Goal: Information Seeking & Learning: Learn about a topic

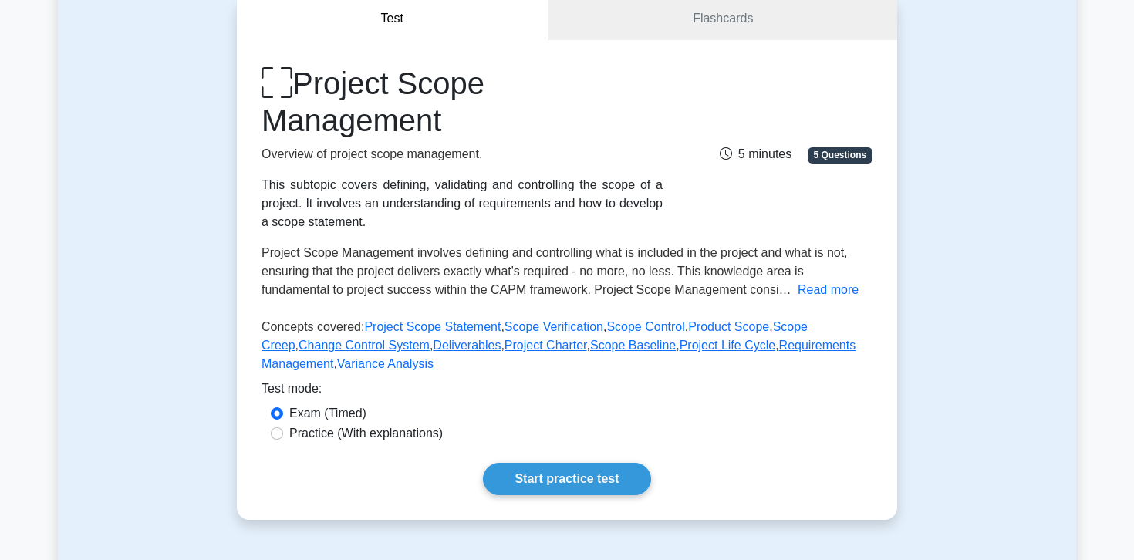
scroll to position [158, 0]
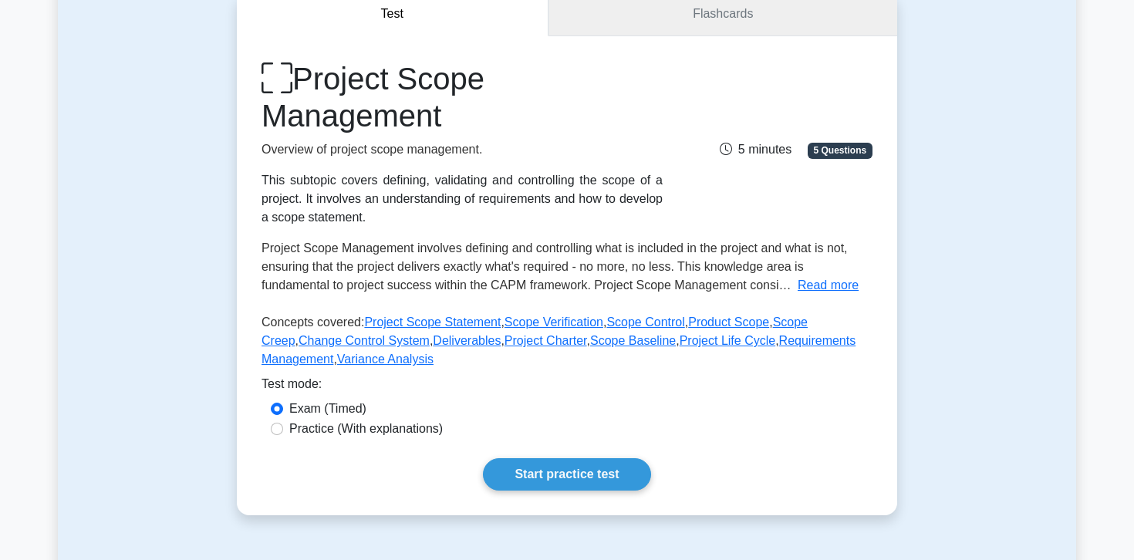
click at [754, 14] on link "Flashcards" at bounding box center [722, 14] width 349 height 44
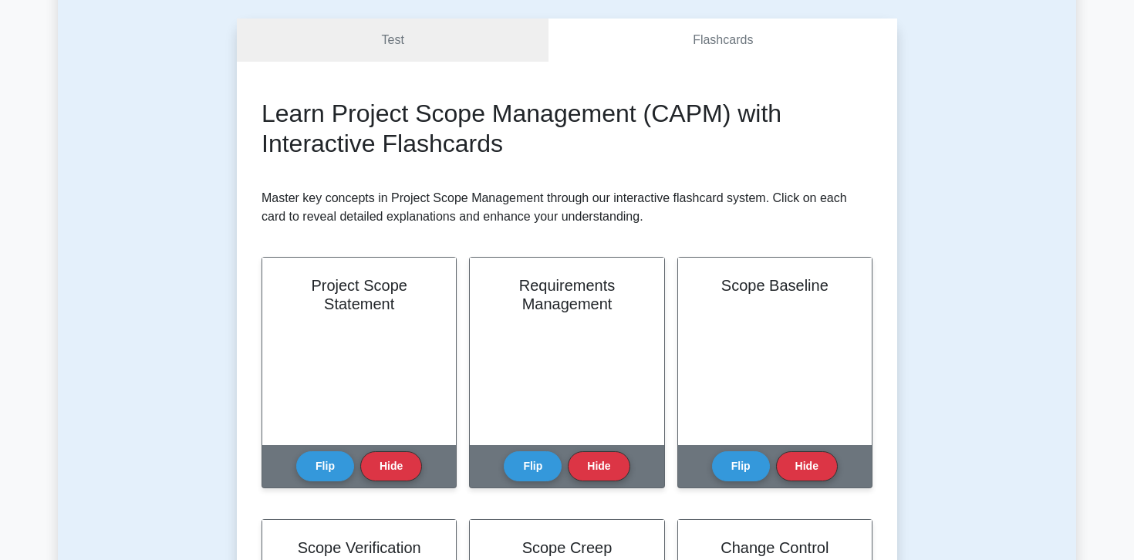
scroll to position [133, 0]
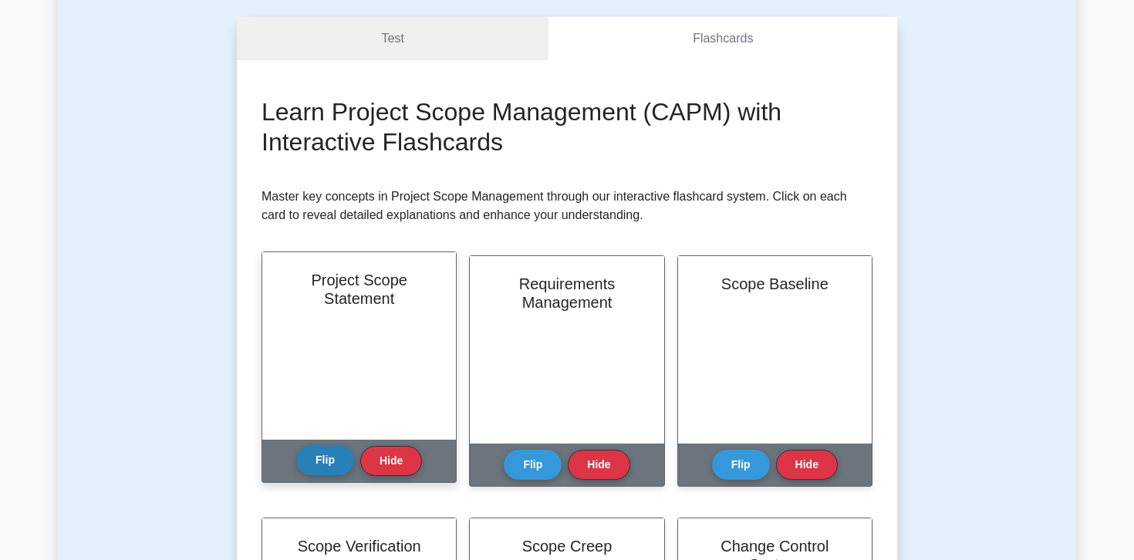
click at [335, 460] on button "Flip" at bounding box center [325, 460] width 58 height 30
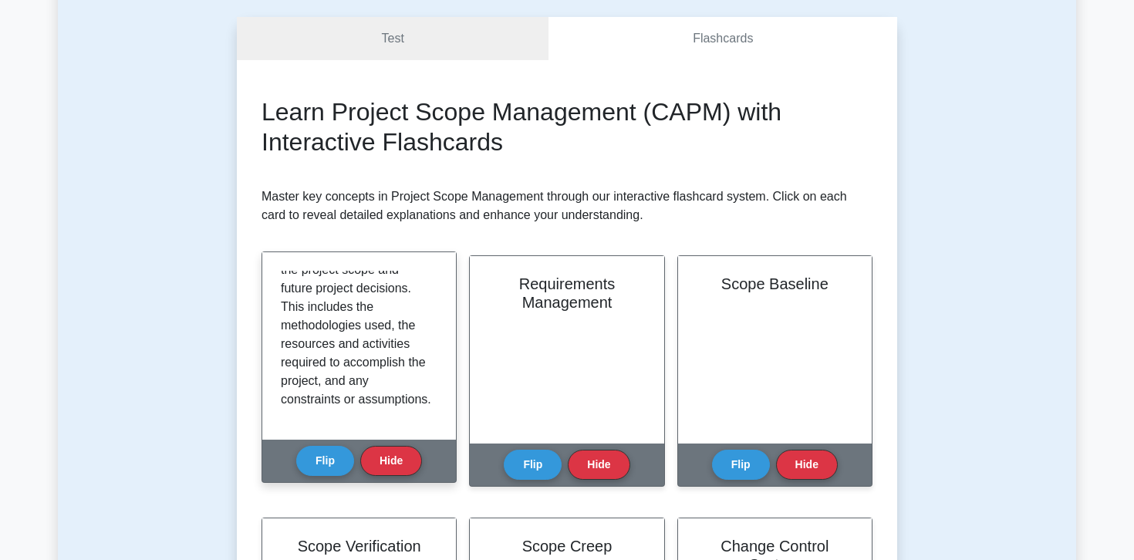
scroll to position [269, 0]
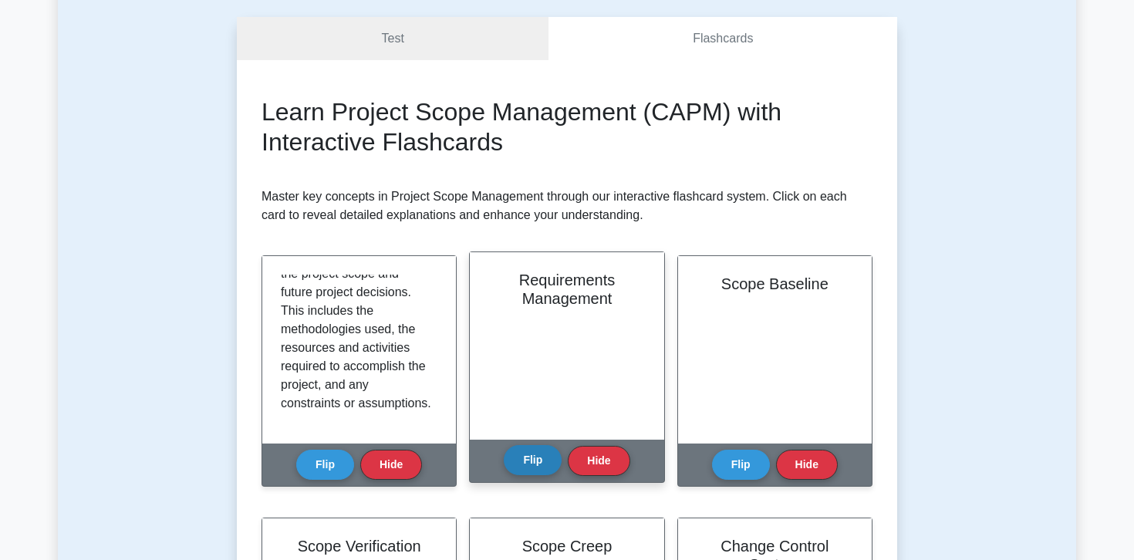
click at [533, 460] on button "Flip" at bounding box center [533, 460] width 58 height 30
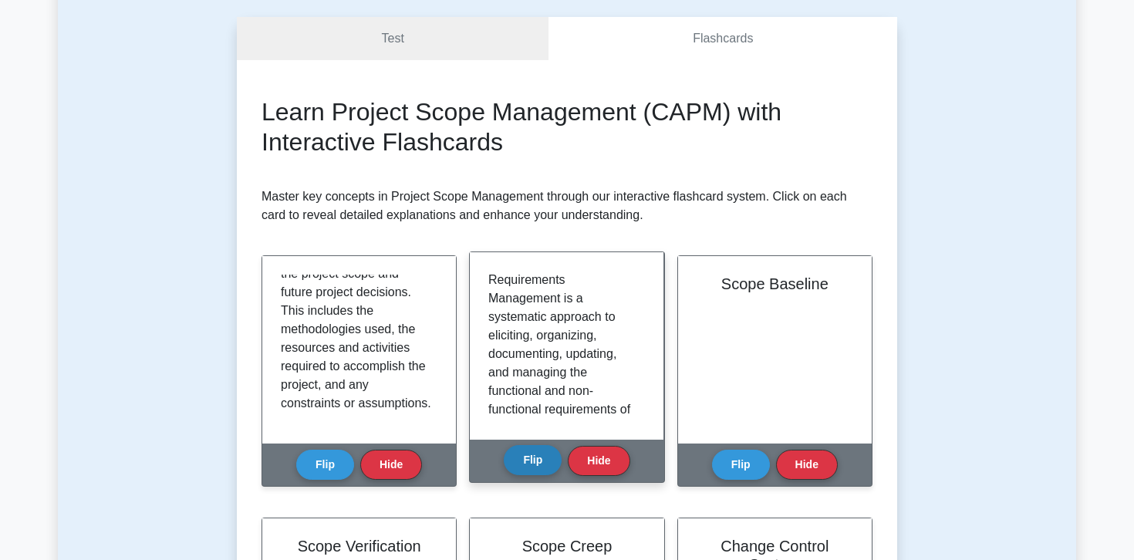
click at [533, 460] on button "Flip" at bounding box center [533, 460] width 58 height 30
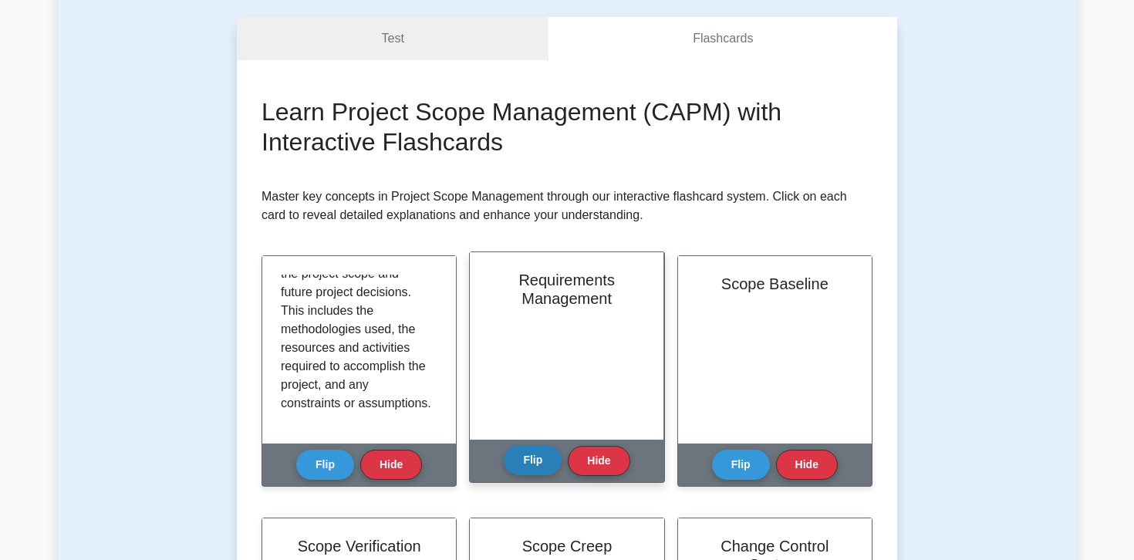
click at [533, 460] on button "Flip" at bounding box center [533, 460] width 58 height 30
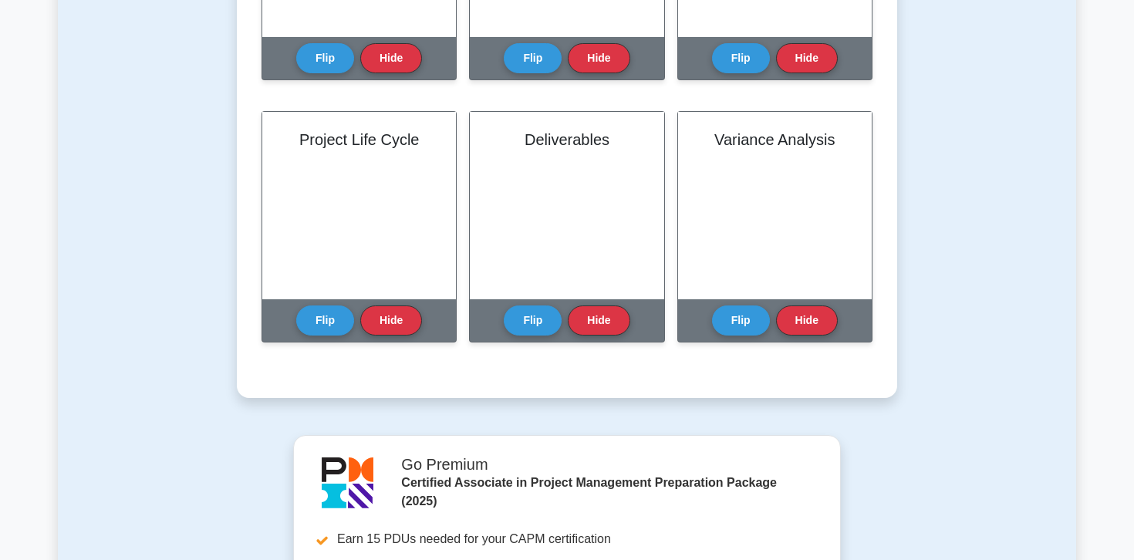
scroll to position [1046, 0]
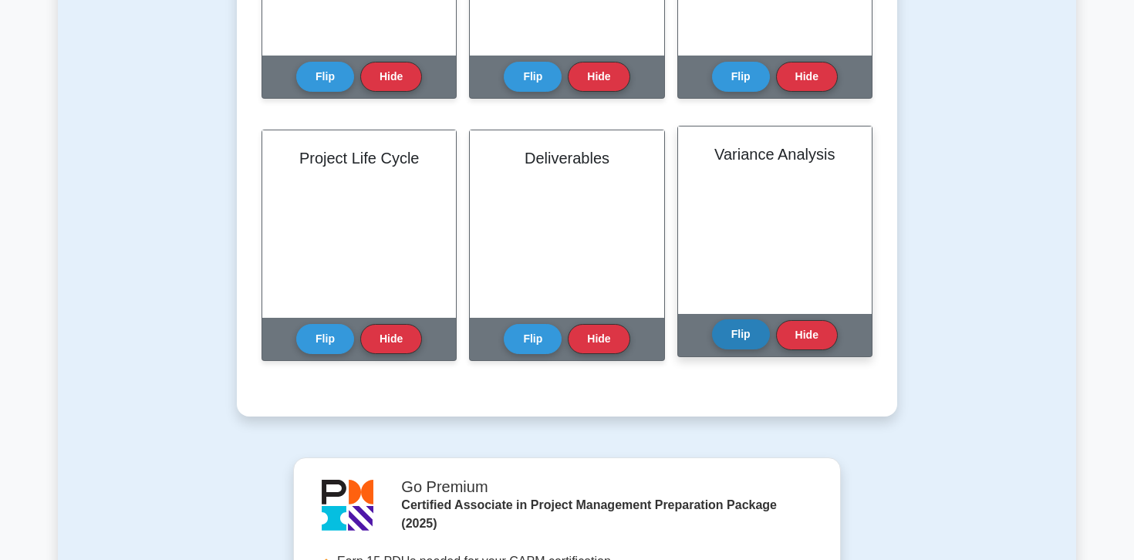
click at [755, 338] on button "Flip" at bounding box center [741, 334] width 58 height 30
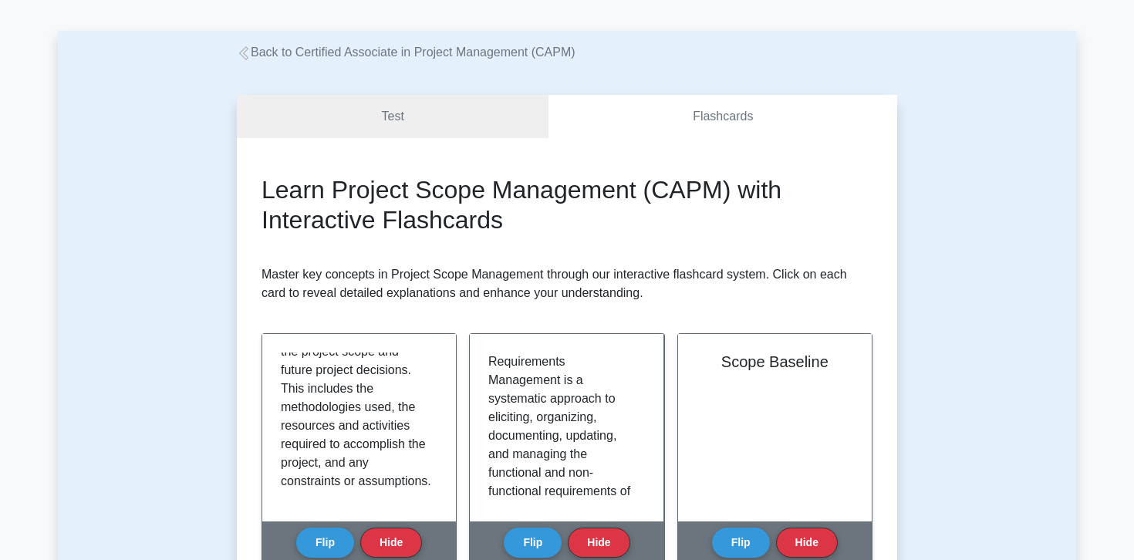
scroll to position [52, 0]
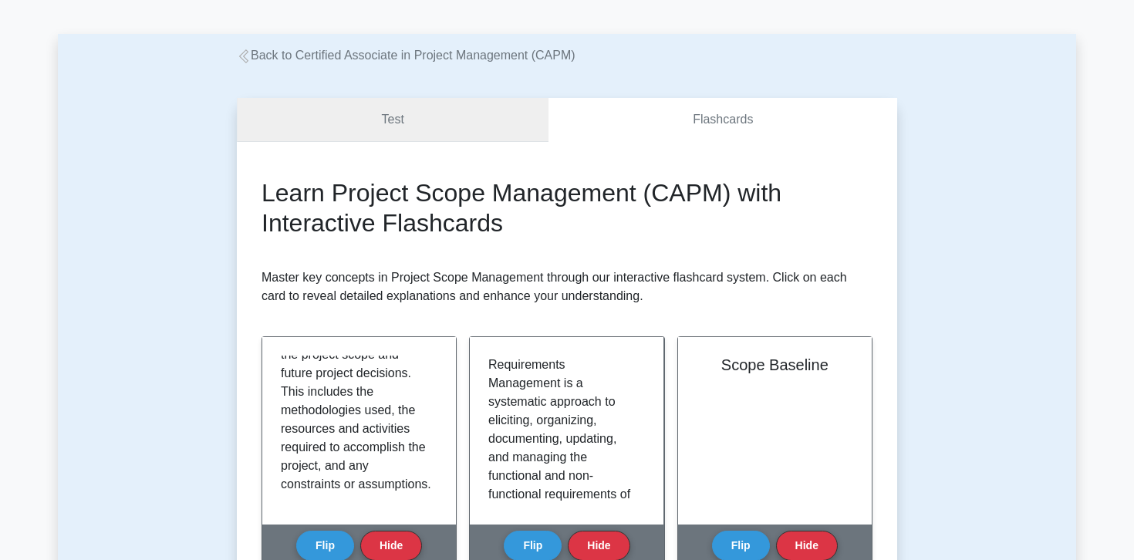
click at [520, 134] on link "Test" at bounding box center [393, 120] width 312 height 44
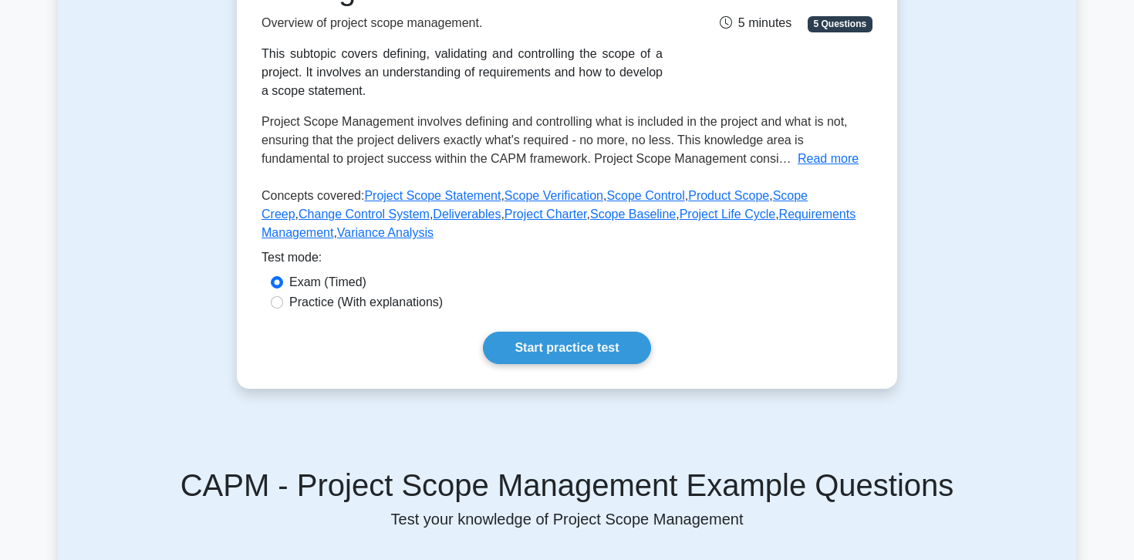
scroll to position [285, 0]
click at [376, 302] on label "Practice (With explanations)" at bounding box center [365, 301] width 153 height 19
click at [283, 302] on input "Practice (With explanations)" at bounding box center [277, 301] width 12 height 12
radio input "true"
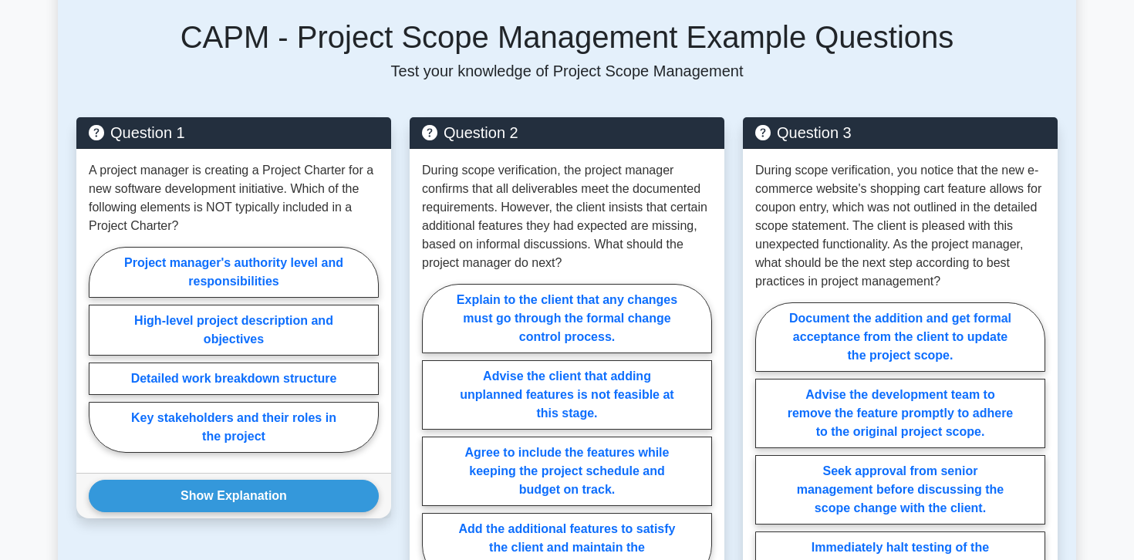
scroll to position [730, 0]
